Goal: Task Accomplishment & Management: Use online tool/utility

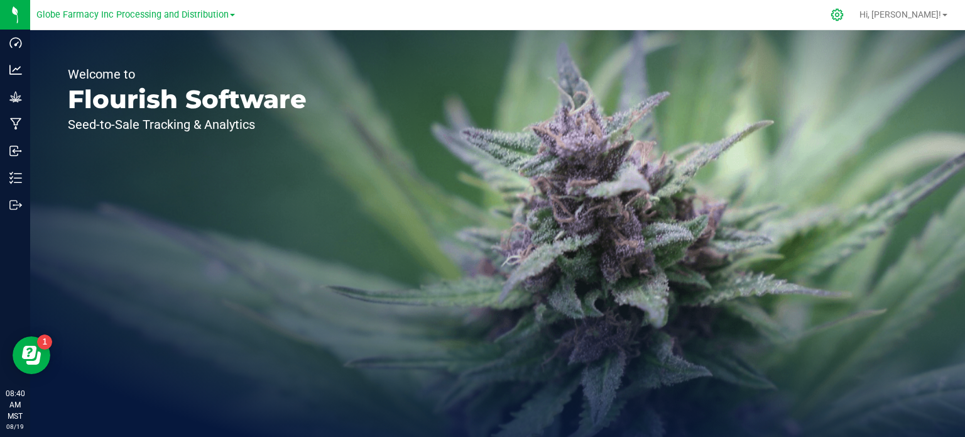
click at [843, 19] on icon at bounding box center [838, 15] width 12 height 12
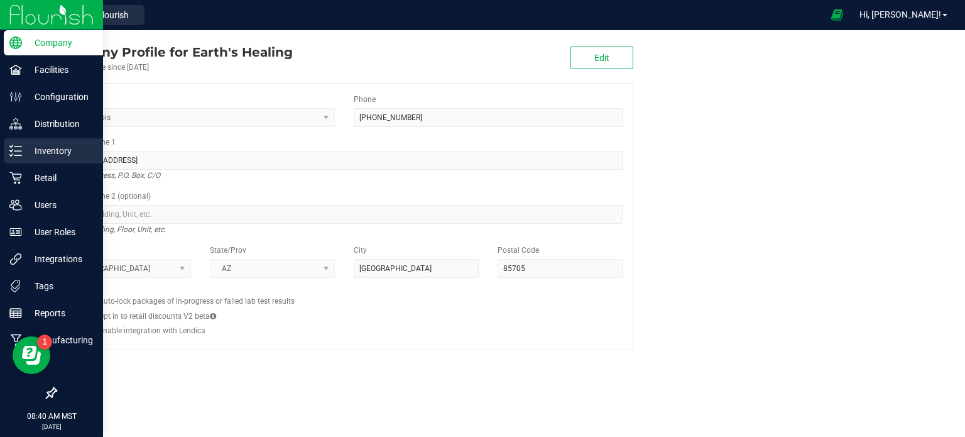
click at [43, 153] on p "Inventory" at bounding box center [59, 150] width 75 height 15
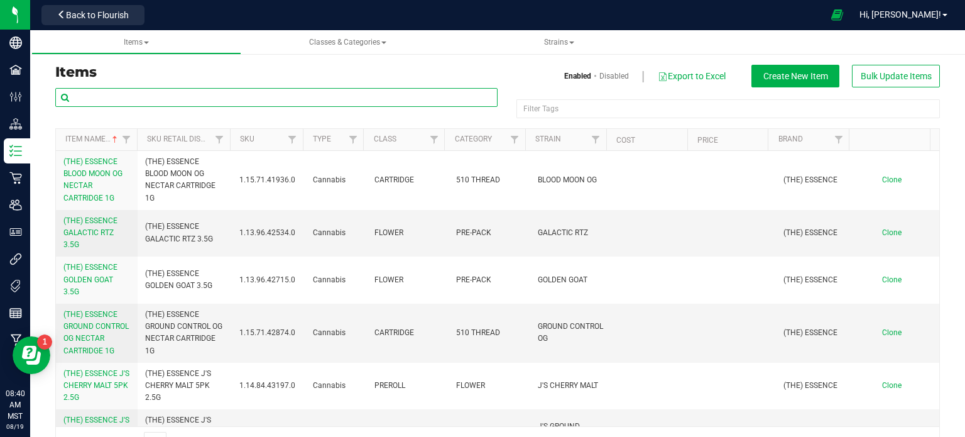
click at [160, 100] on input "text" at bounding box center [276, 97] width 442 height 19
type input "MINI"
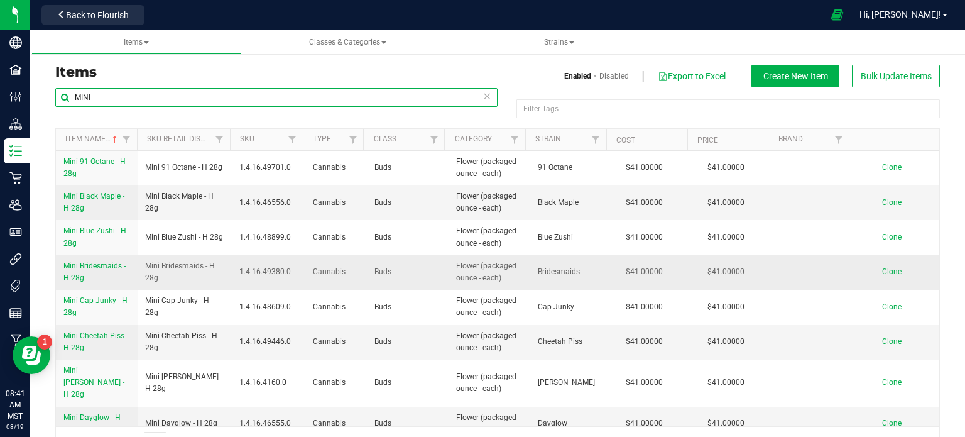
scroll to position [4085, 0]
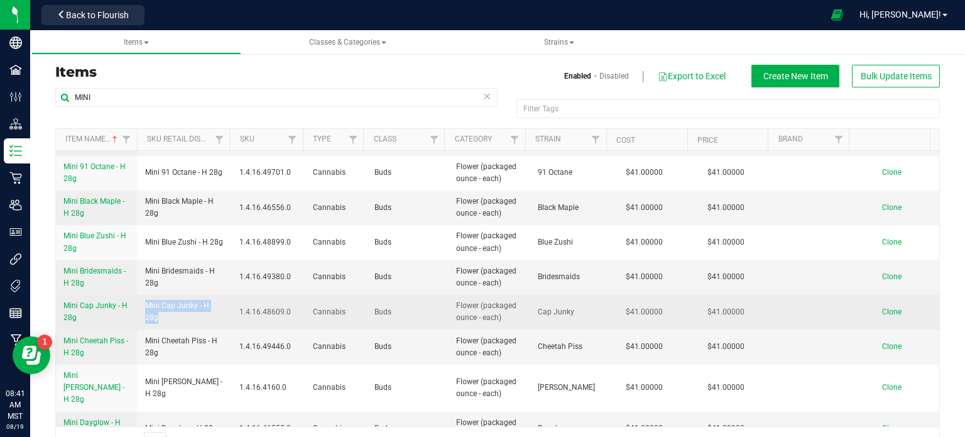
drag, startPoint x: 161, startPoint y: 319, endPoint x: 144, endPoint y: 311, distance: 18.6
click at [145, 311] on span "Mini Cap Junky - H 28g" at bounding box center [184, 312] width 79 height 24
copy span "Mini Cap Junky - H 28g"
click at [882, 312] on span "Clone" at bounding box center [891, 311] width 19 height 9
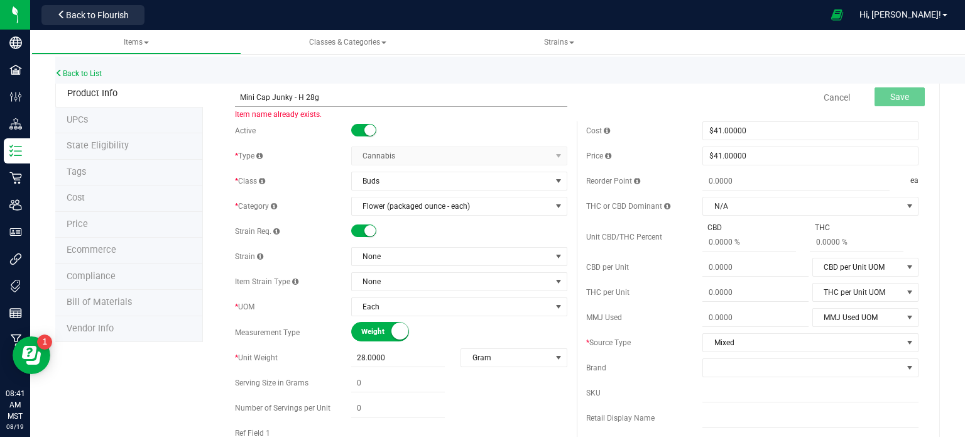
click at [289, 96] on input "Mini Cap Junky - H 28g" at bounding box center [401, 97] width 332 height 19
type input "Mini Maple Nectar - H 28g"
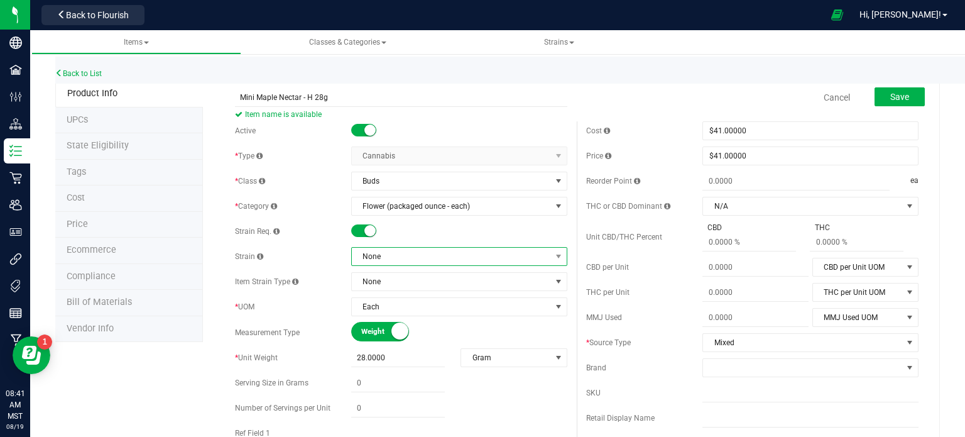
click at [360, 256] on span "None" at bounding box center [451, 257] width 199 height 18
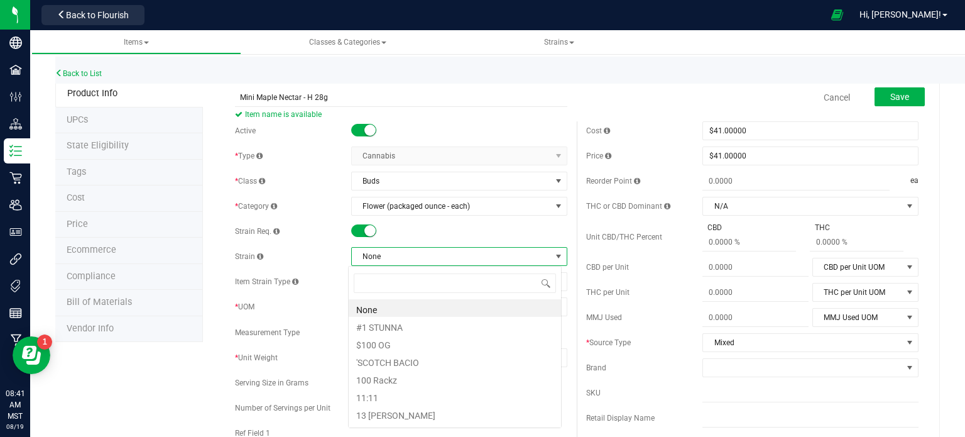
scroll to position [18, 214]
type input "maple n"
click at [415, 306] on li "Maple Nectar" at bounding box center [455, 308] width 212 height 18
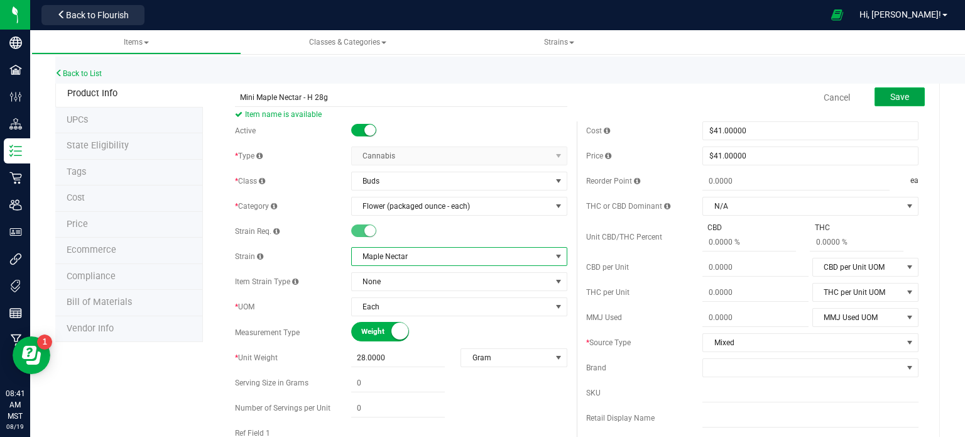
click at [894, 99] on span "Save" at bounding box center [900, 97] width 19 height 10
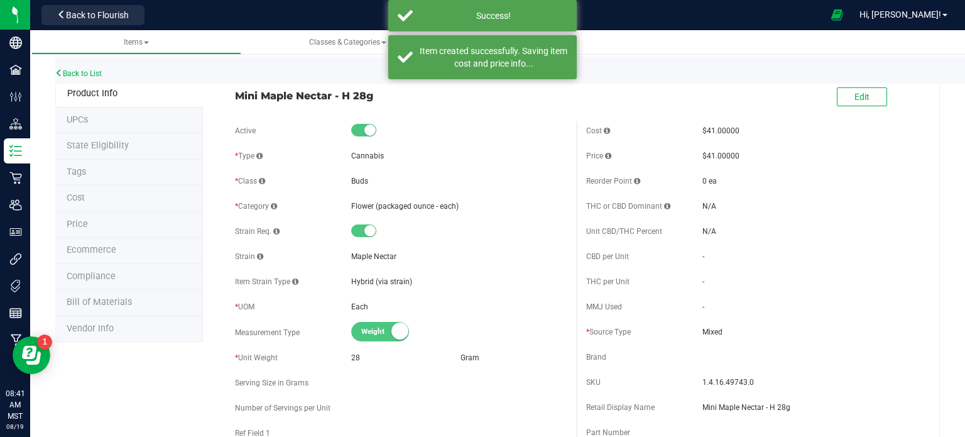
click at [102, 254] on span "Ecommerce" at bounding box center [92, 249] width 50 height 11
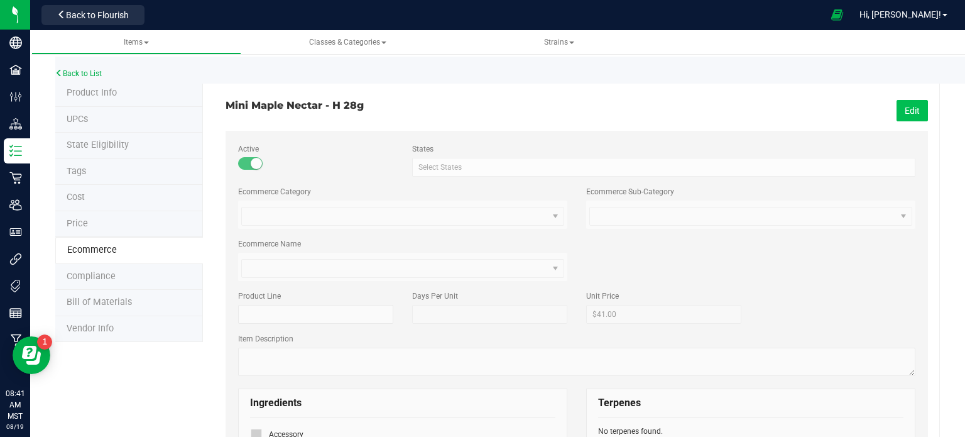
click at [910, 112] on button "Edit" at bounding box center [912, 110] width 31 height 21
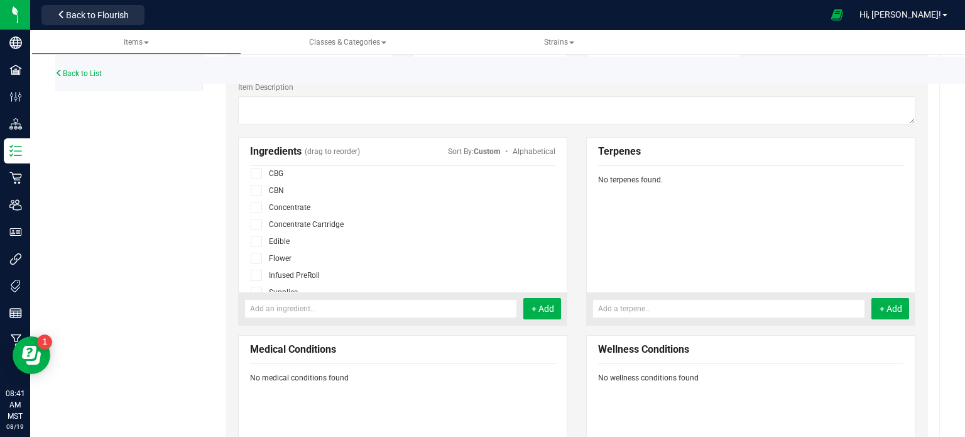
scroll to position [77, 0]
click at [255, 228] on span at bounding box center [256, 224] width 11 height 11
click at [0, 0] on input "checkbox" at bounding box center [0, 0] width 0 height 0
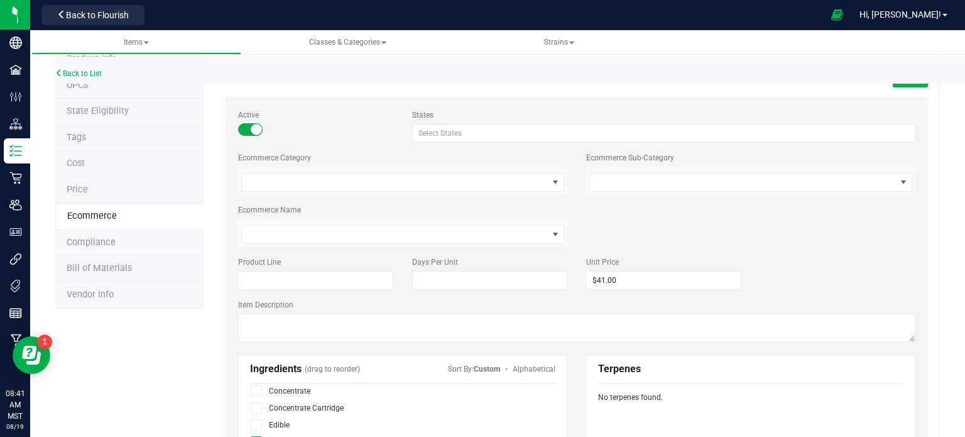
scroll to position [0, 0]
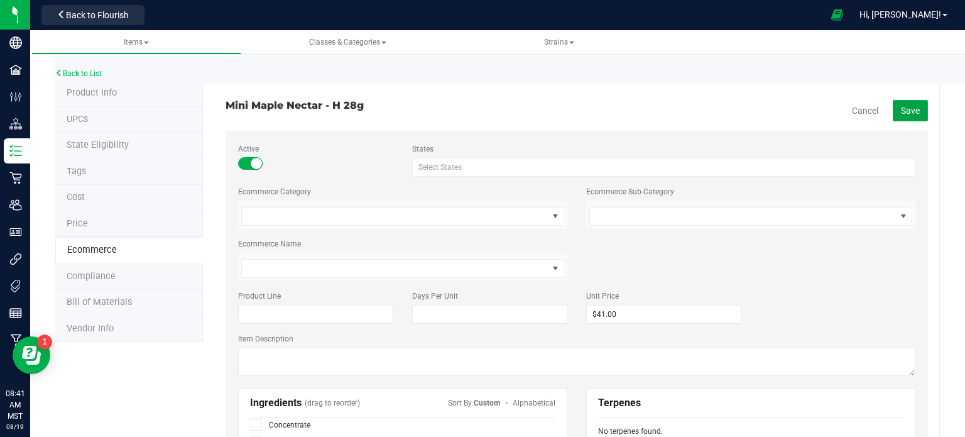
drag, startPoint x: 906, startPoint y: 113, endPoint x: 899, endPoint y: 114, distance: 7.2
click at [906, 113] on span "Save" at bounding box center [910, 111] width 19 height 10
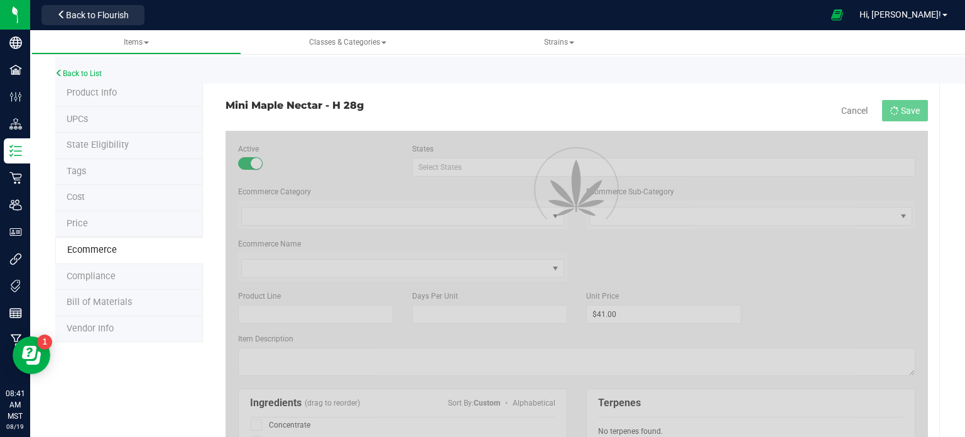
scroll to position [43, 0]
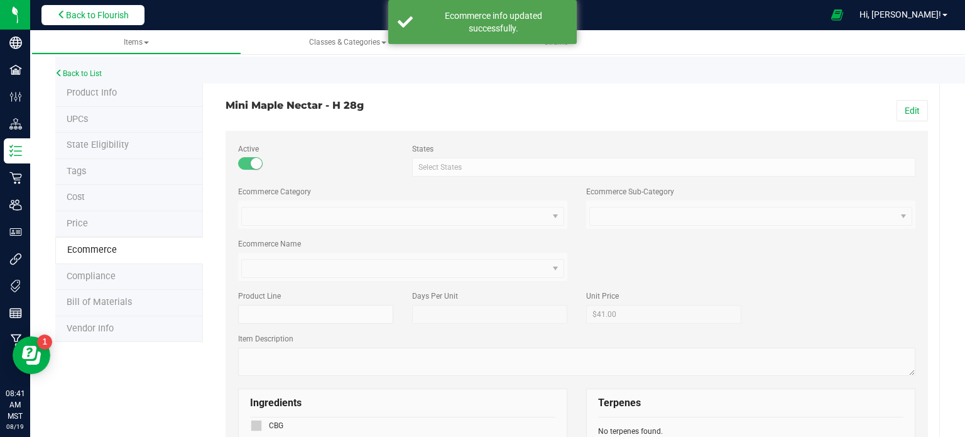
click at [108, 14] on span "Back to Flourish" at bounding box center [97, 15] width 63 height 10
